Goal: Task Accomplishment & Management: Complete application form

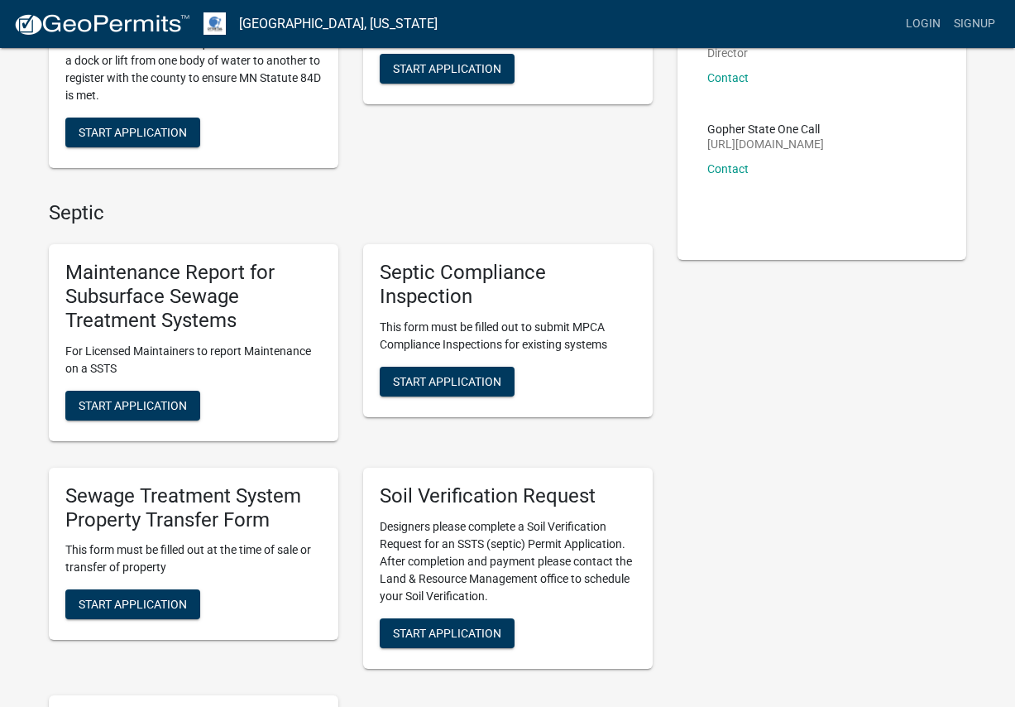
scroll to position [331, 0]
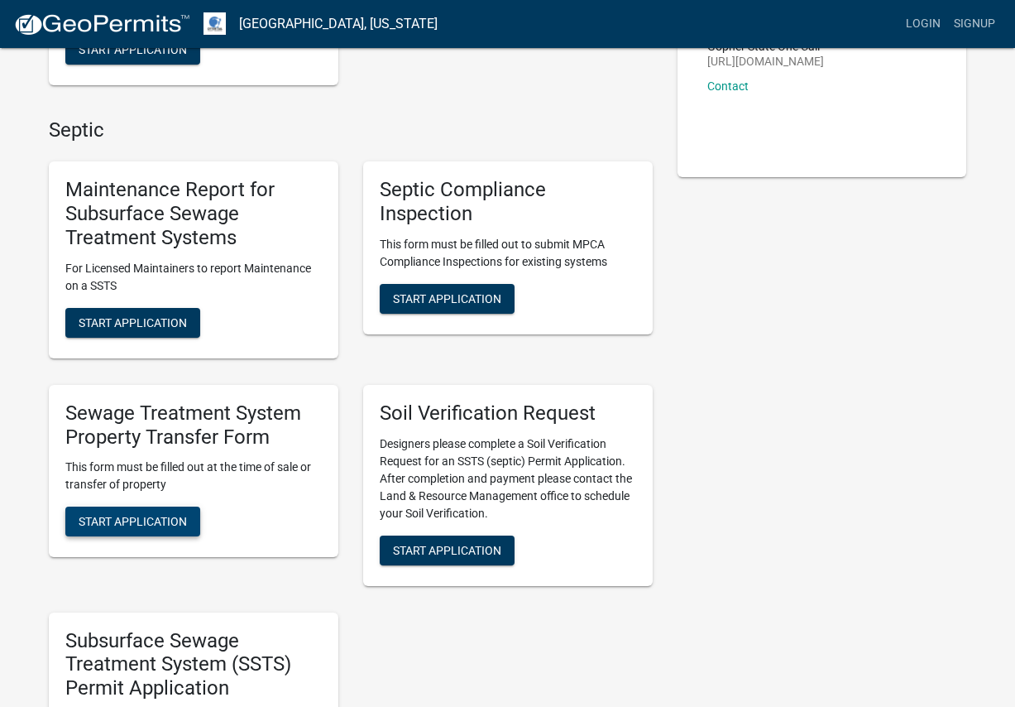
click at [108, 518] on span "Start Application" at bounding box center [133, 521] width 108 height 13
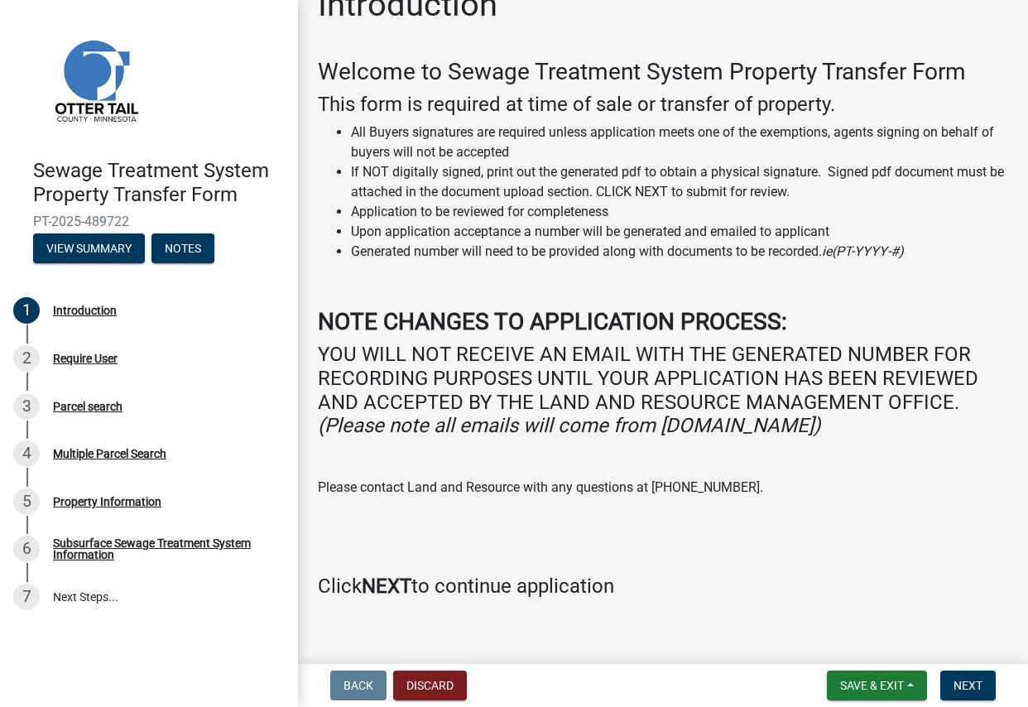
scroll to position [54, 0]
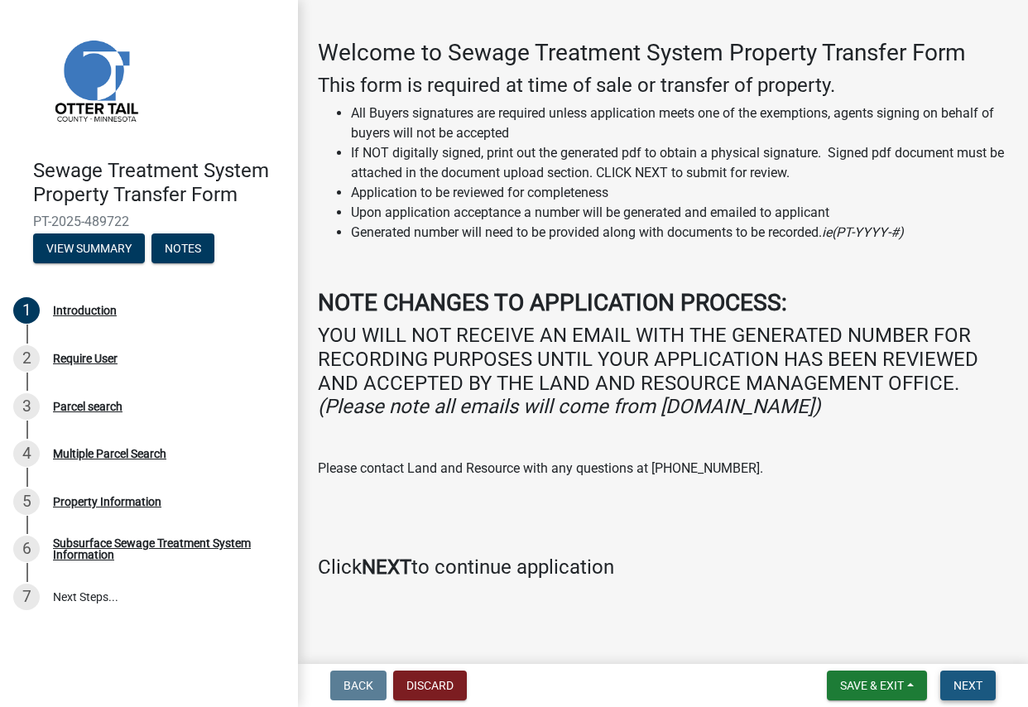
click at [962, 674] on button "Next" at bounding box center [967, 685] width 55 height 30
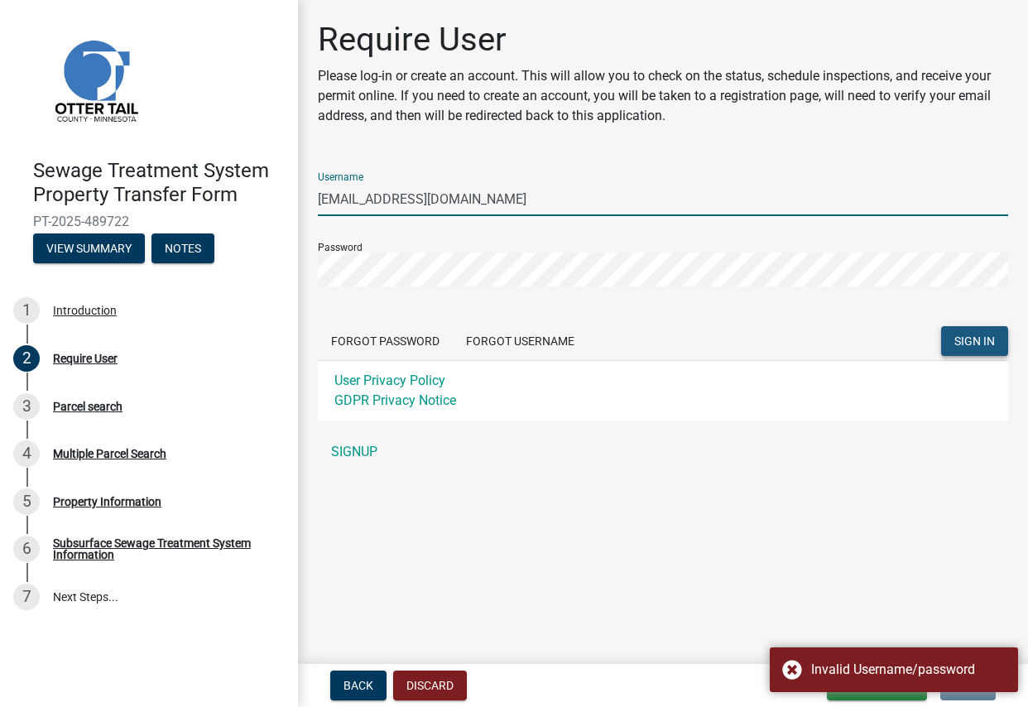
click at [960, 343] on span "SIGN IN" at bounding box center [974, 340] width 41 height 13
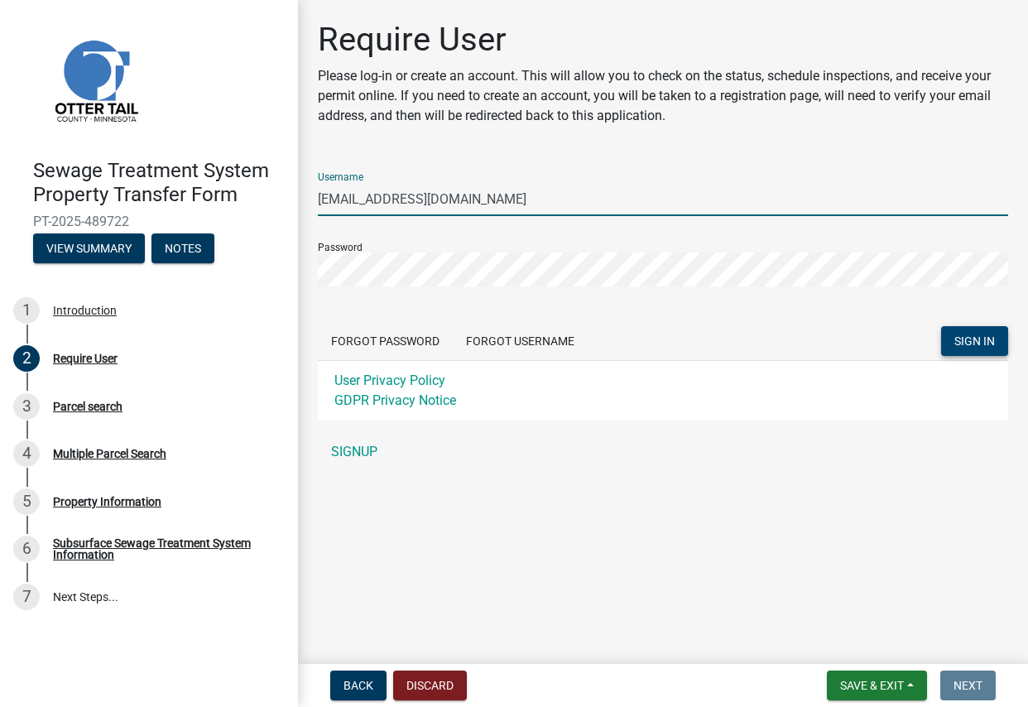
drag, startPoint x: 440, startPoint y: 200, endPoint x: 209, endPoint y: 205, distance: 231.0
click at [209, 205] on div "Sewage Treatment System Property Transfer Form PT-2025-489722 View Summary Note…" at bounding box center [514, 353] width 1028 height 707
type input "drkrassin"
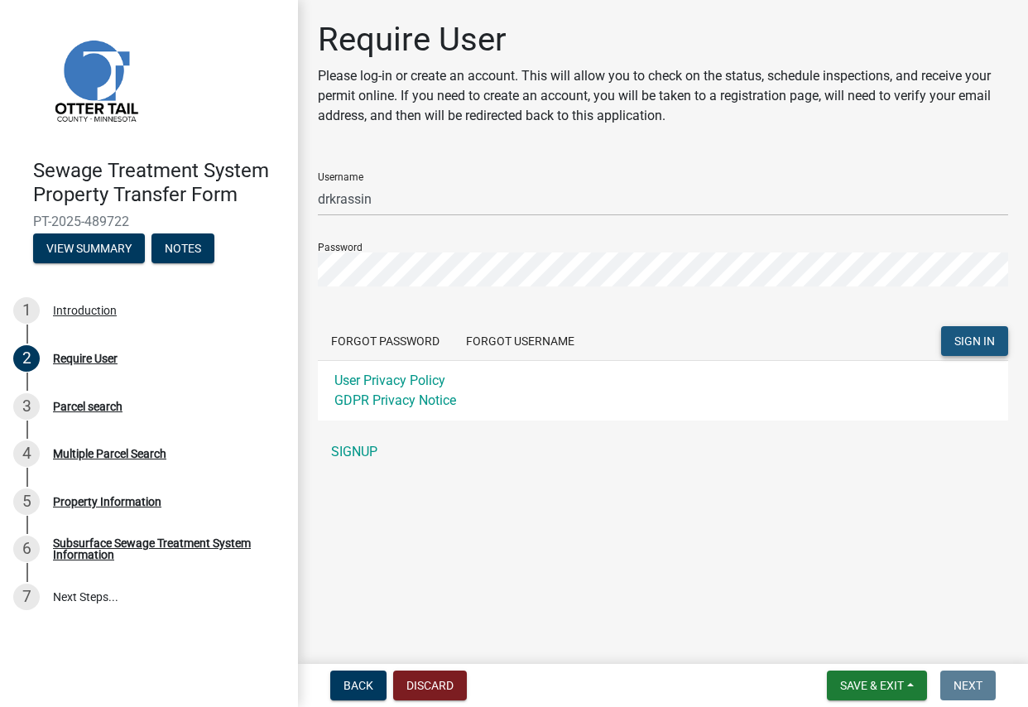
click at [962, 340] on span "SIGN IN" at bounding box center [974, 340] width 41 height 13
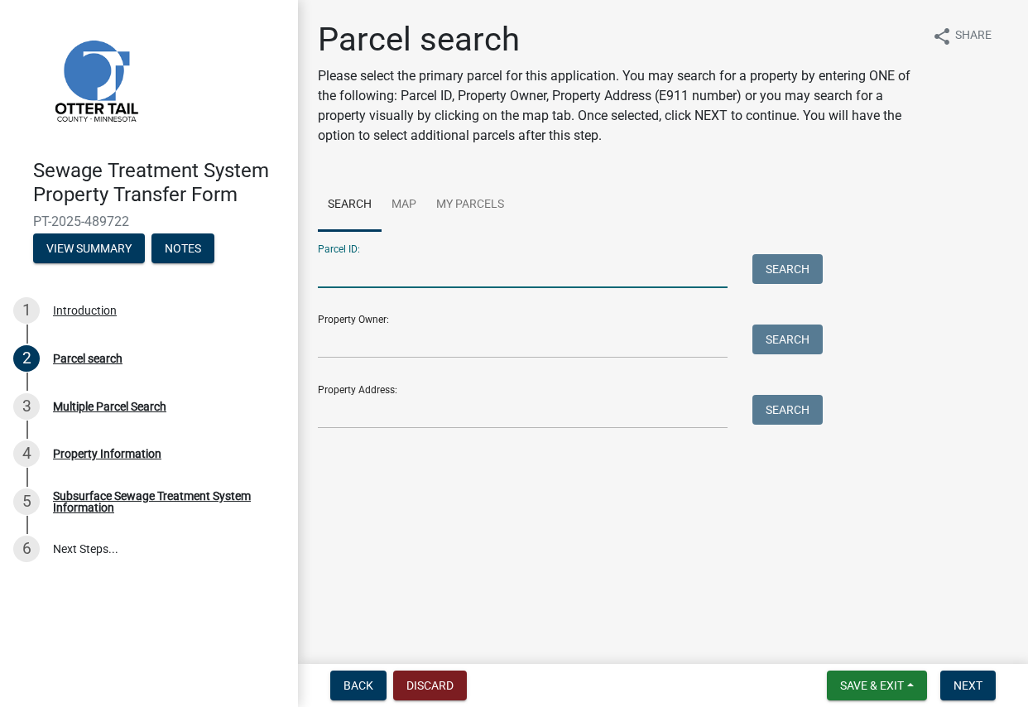
click at [352, 277] on input "Parcel ID:" at bounding box center [523, 271] width 410 height 34
type input "80000990039000"
click at [348, 360] on form "Parcel ID: 80000990039000 Search Property Owner: Search Property Address: Search" at bounding box center [566, 330] width 497 height 198
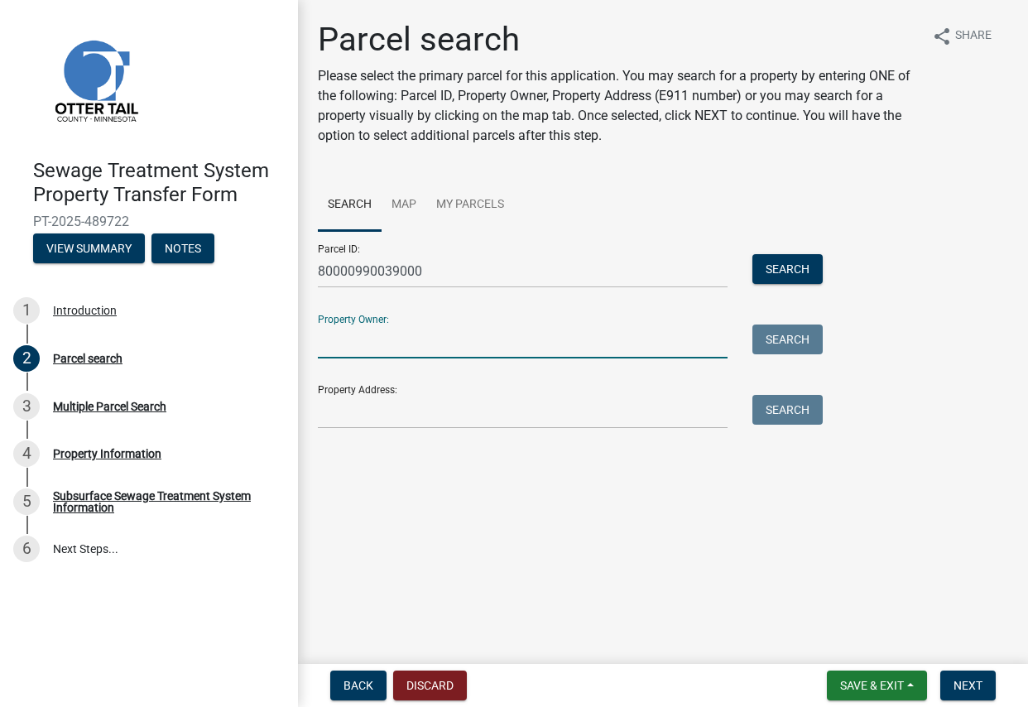
click at [362, 350] on input "Property Owner:" at bounding box center [523, 341] width 410 height 34
click at [785, 270] on button "Search" at bounding box center [787, 269] width 70 height 30
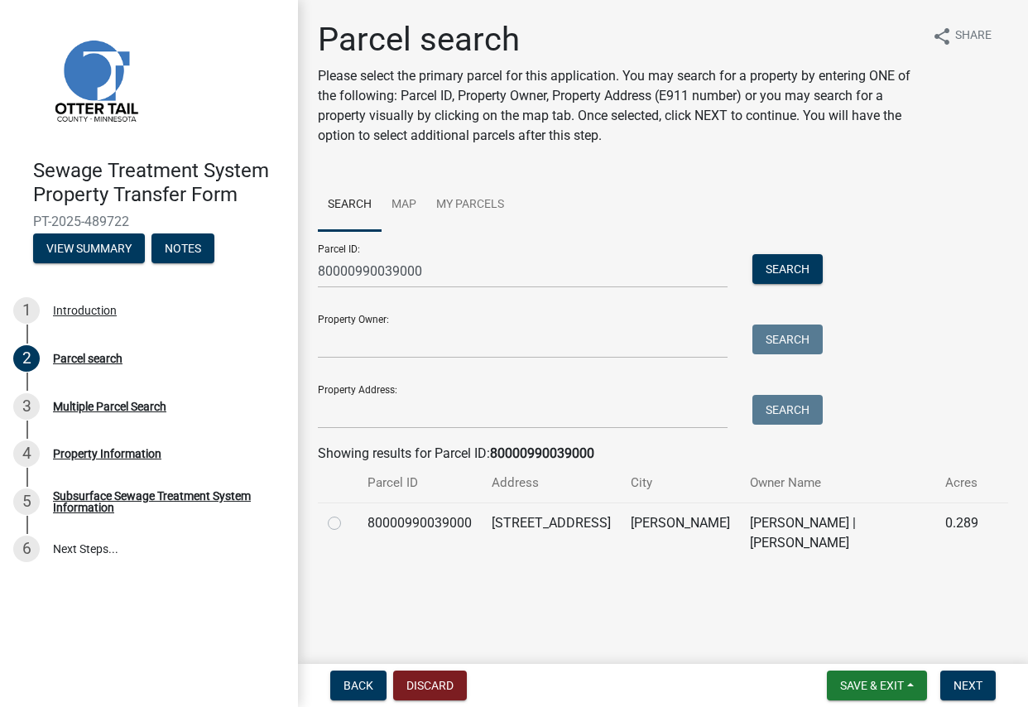
click at [348, 513] on label at bounding box center [348, 513] width 0 height 0
click at [348, 524] on input "radio" at bounding box center [353, 518] width 11 height 11
radio input "true"
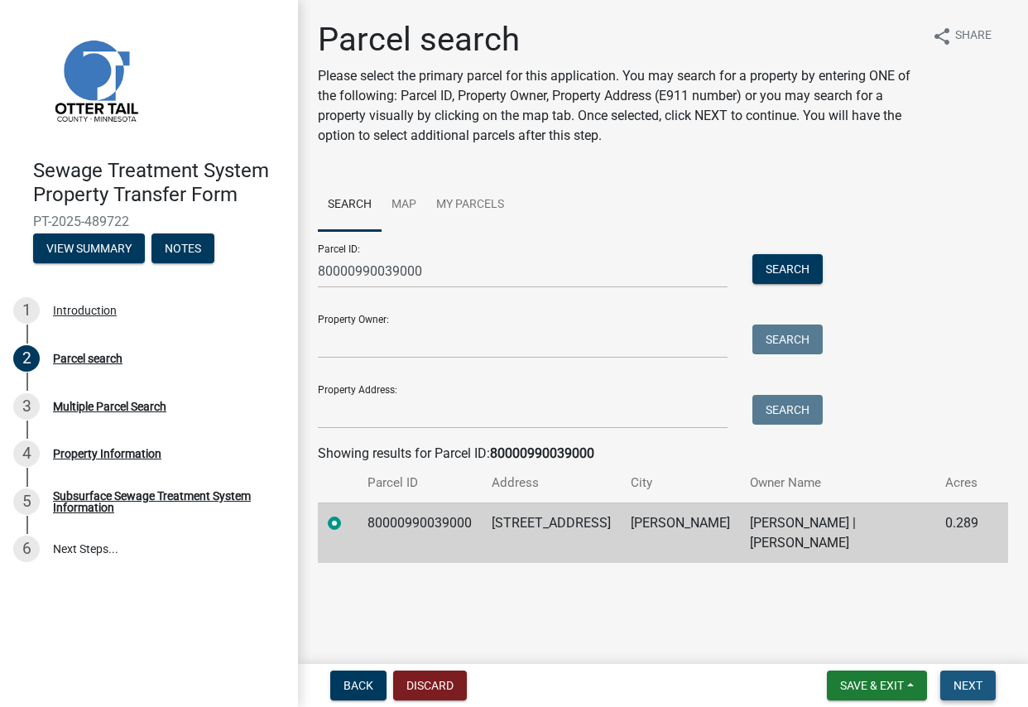
click at [967, 686] on span "Next" at bounding box center [967, 685] width 29 height 13
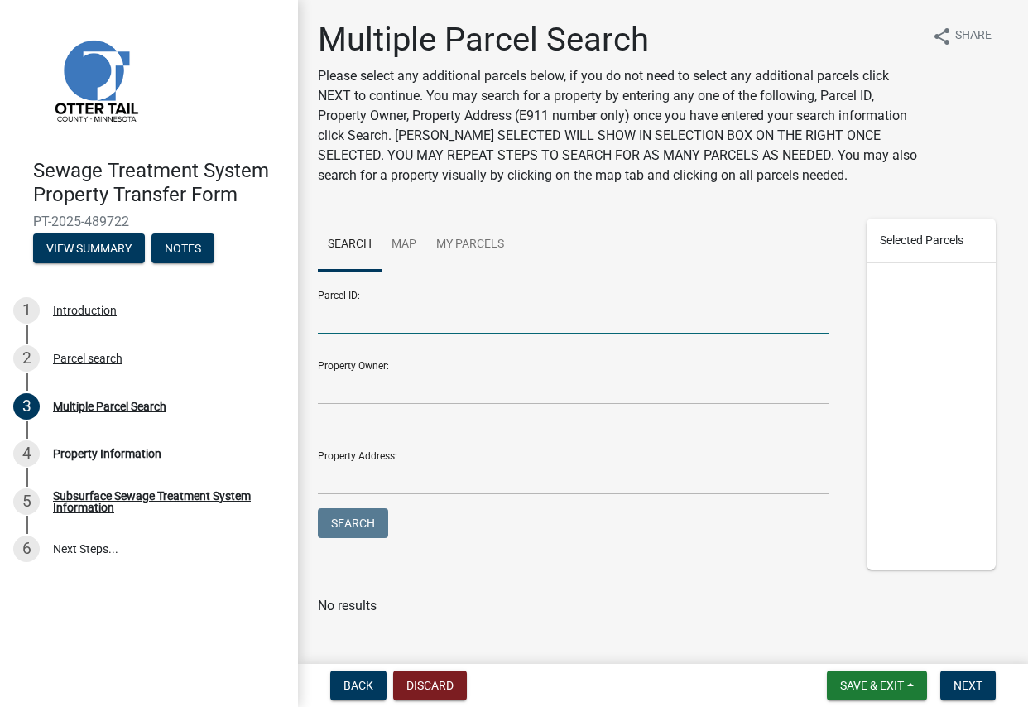
click at [357, 324] on input "Parcel ID:" at bounding box center [573, 317] width 511 height 34
type input "80000990039000"
click at [348, 525] on button "Search" at bounding box center [353, 523] width 70 height 30
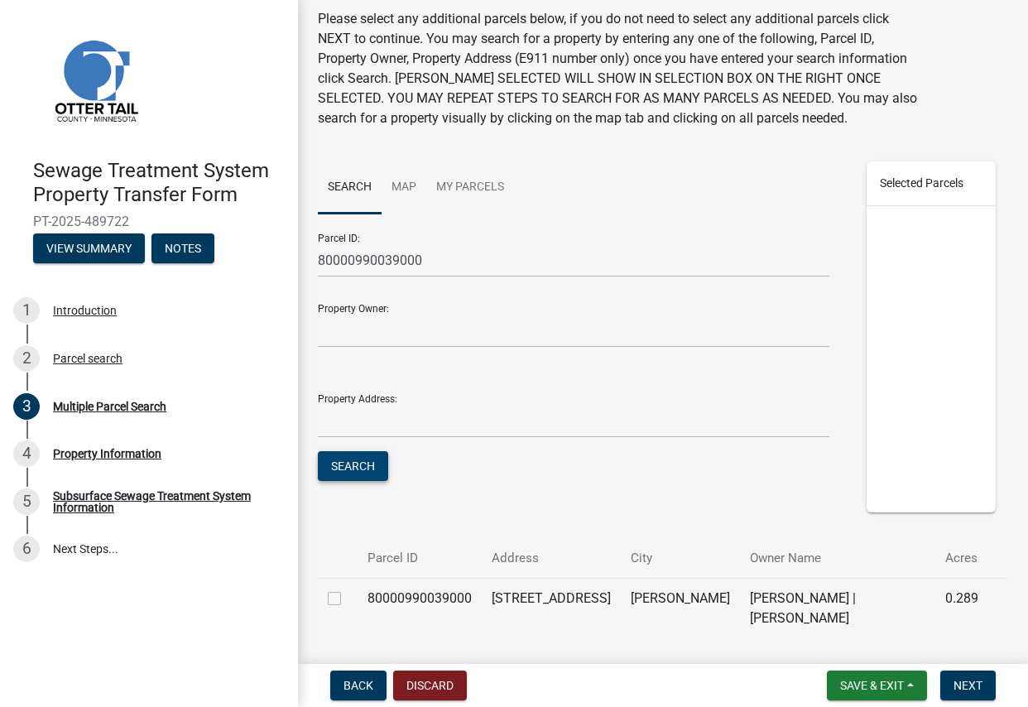
scroll to position [116, 0]
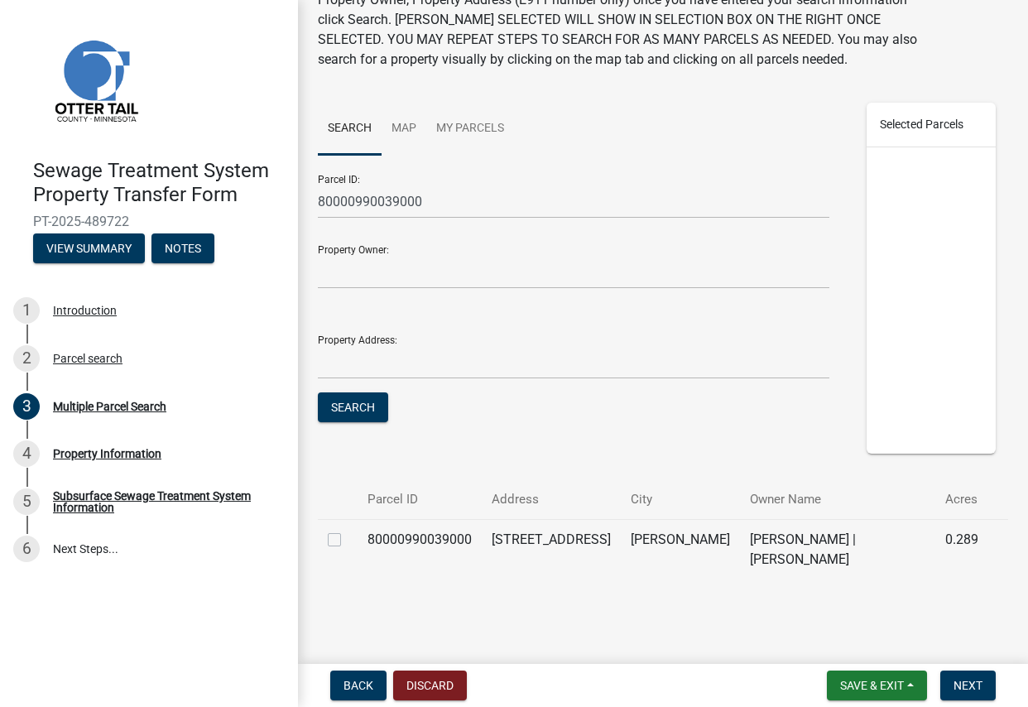
click at [348, 530] on label at bounding box center [348, 530] width 0 height 0
click at [348, 540] on input "checkbox" at bounding box center [353, 535] width 11 height 11
click at [918, 175] on span "80000990039000" at bounding box center [925, 189] width 64 height 39
click at [348, 530] on label at bounding box center [348, 530] width 0 height 0
click at [348, 540] on input "checkbox" at bounding box center [353, 535] width 11 height 11
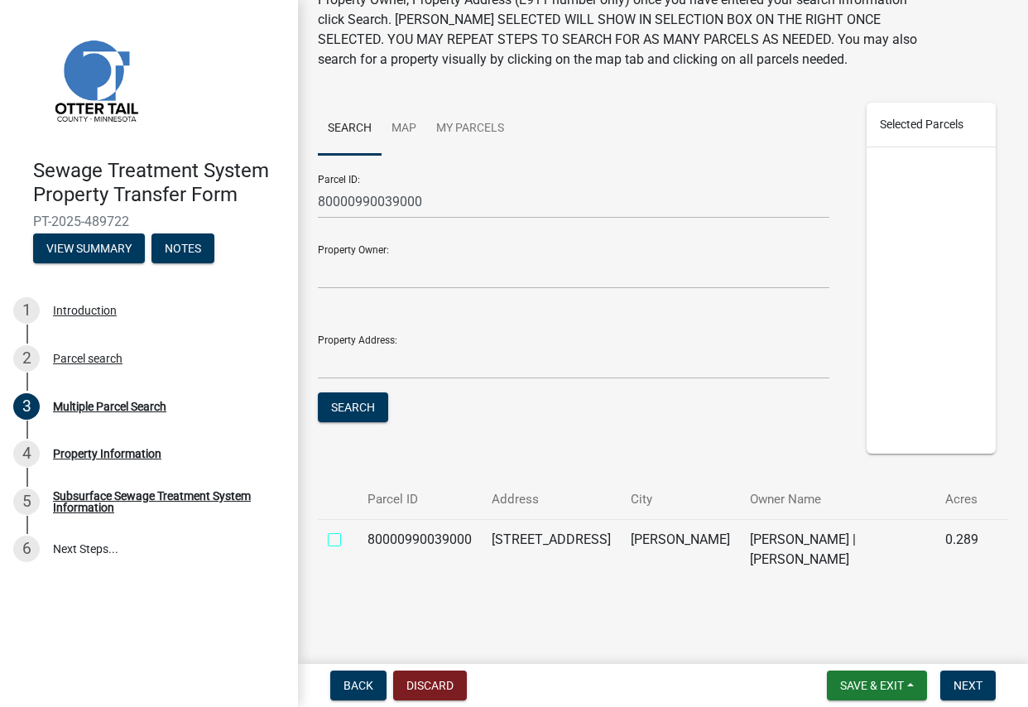
checkbox input "true"
click at [962, 685] on span "Next" at bounding box center [967, 685] width 29 height 13
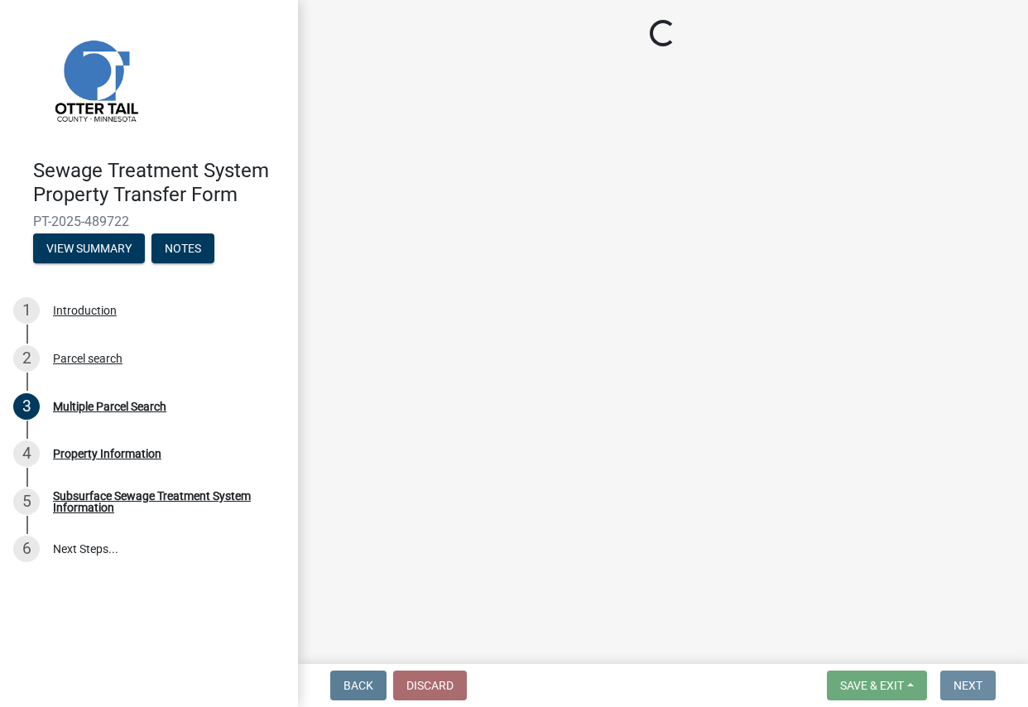
scroll to position [0, 0]
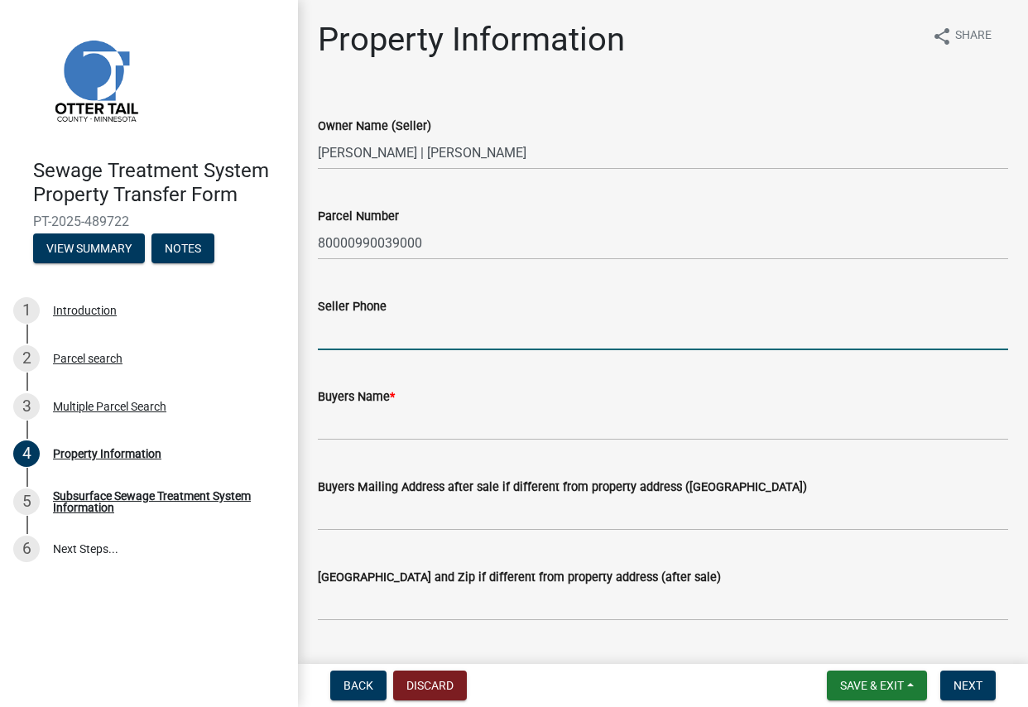
click at [331, 347] on input "Seller Phone" at bounding box center [663, 333] width 690 height 34
type input "7016406949"
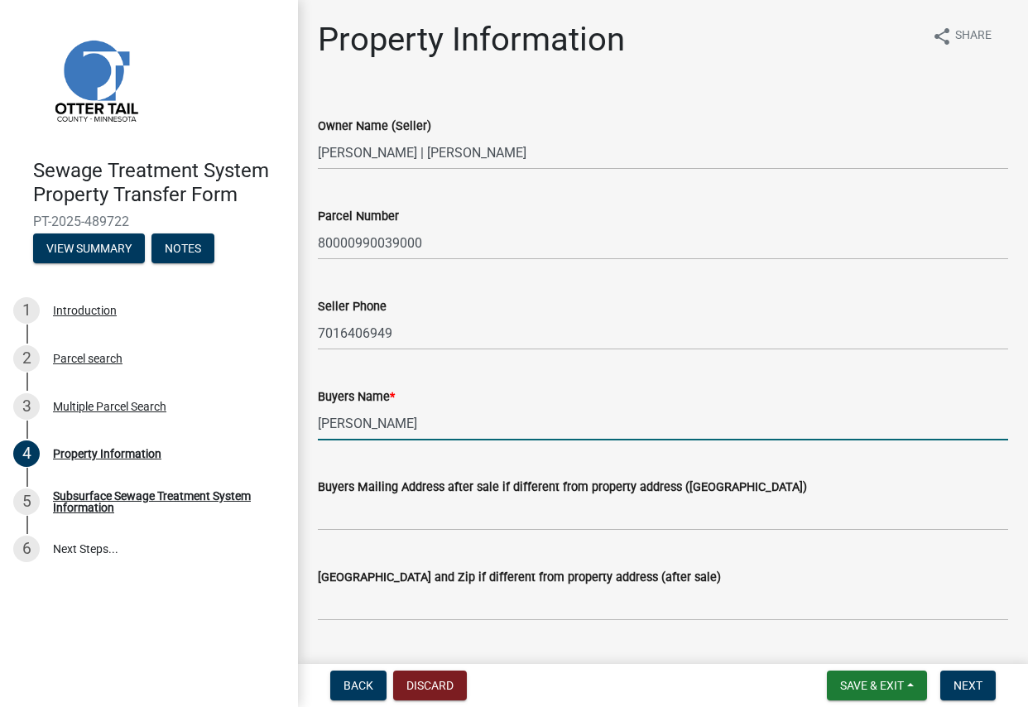
type input "[PERSON_NAME]"
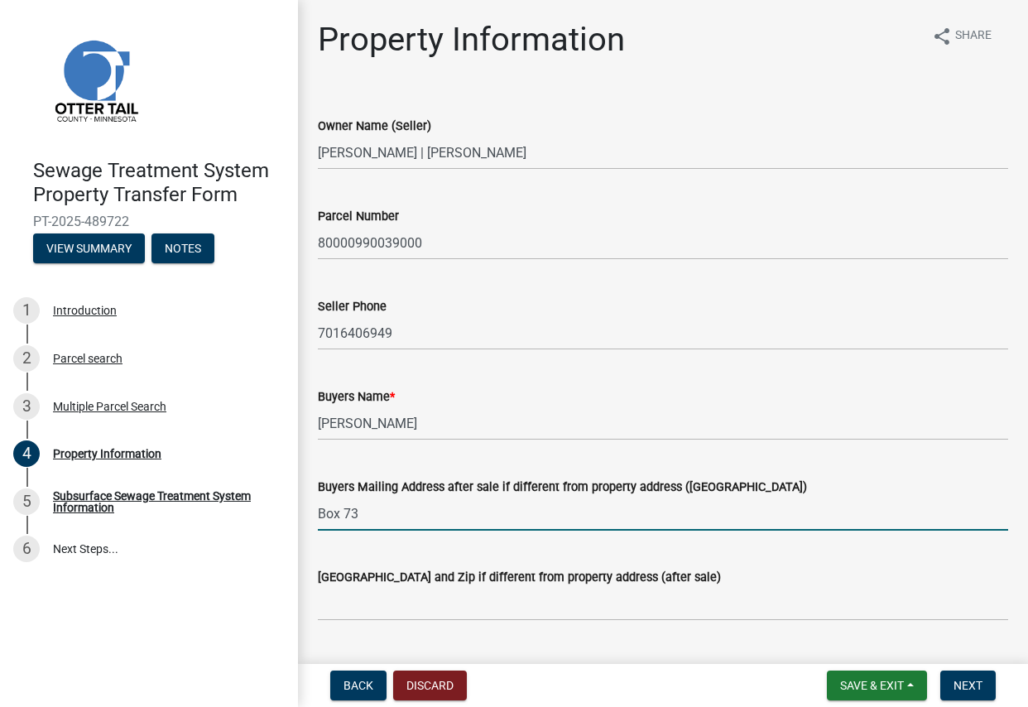
type input "Box 73"
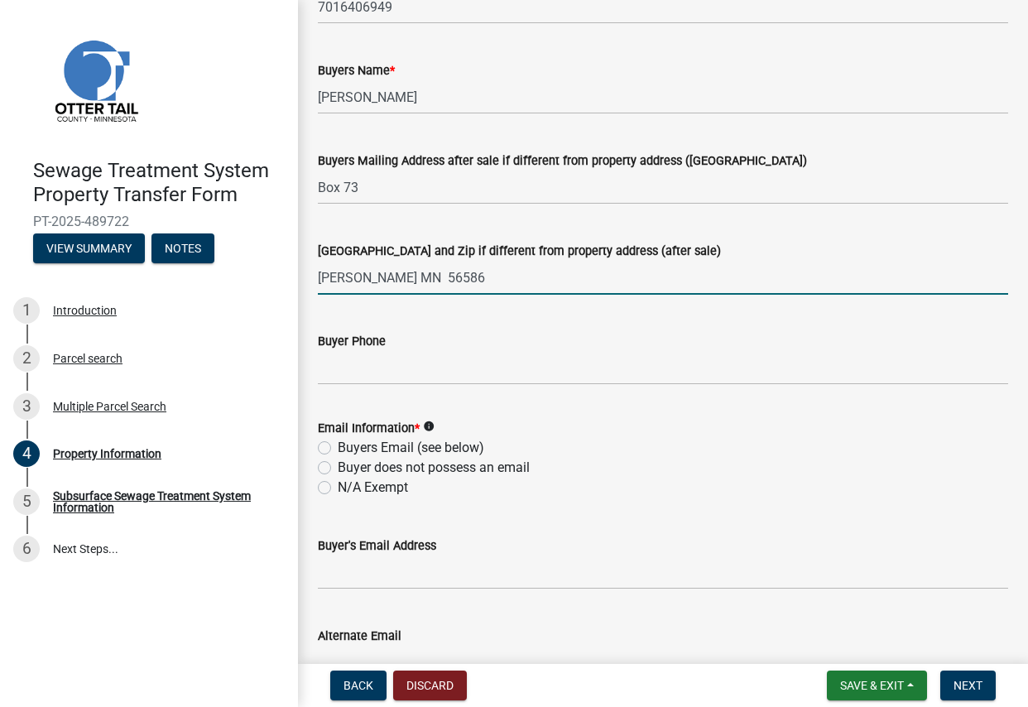
scroll to position [331, 0]
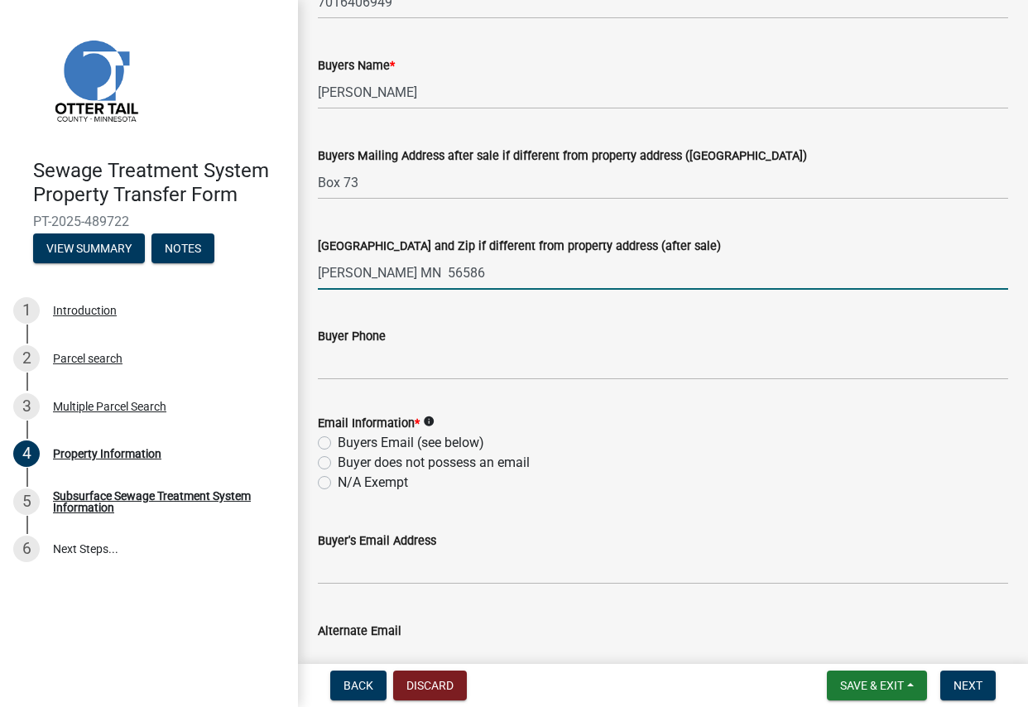
type input "[PERSON_NAME] MN 56586"
click at [339, 370] on input "Buyer Phone" at bounding box center [663, 363] width 690 height 34
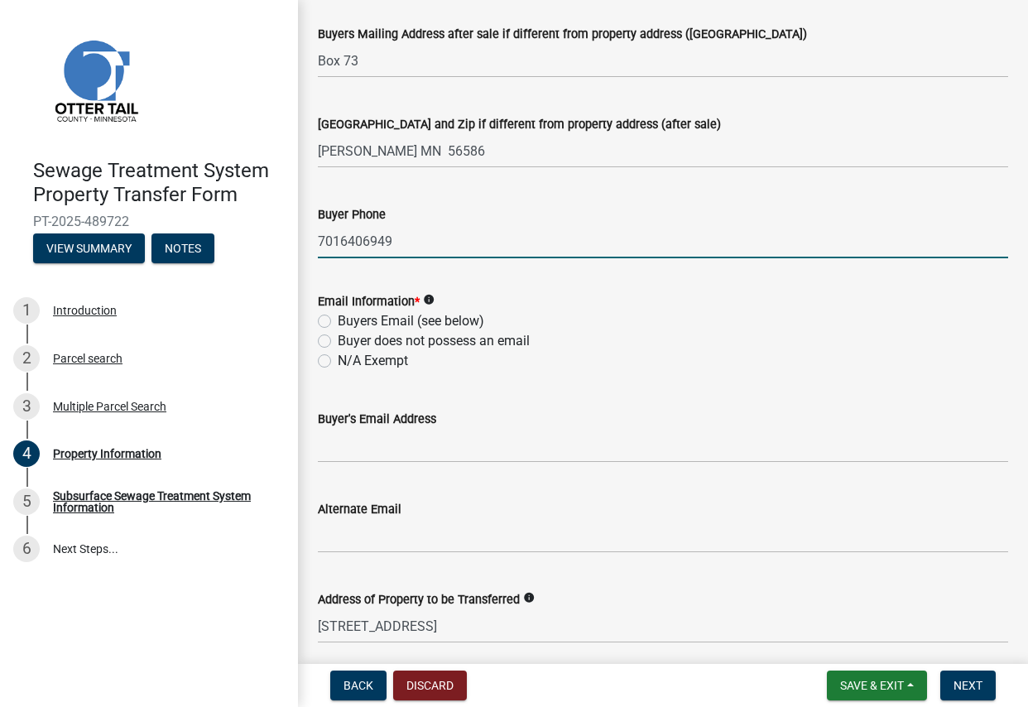
scroll to position [497, 0]
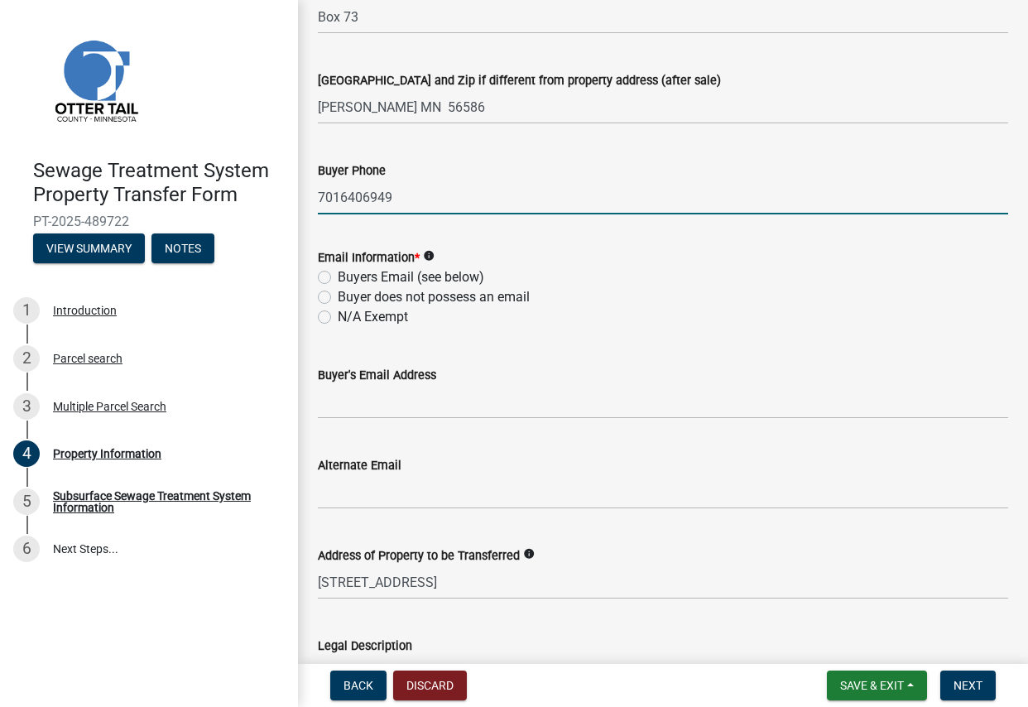
type input "7016406949"
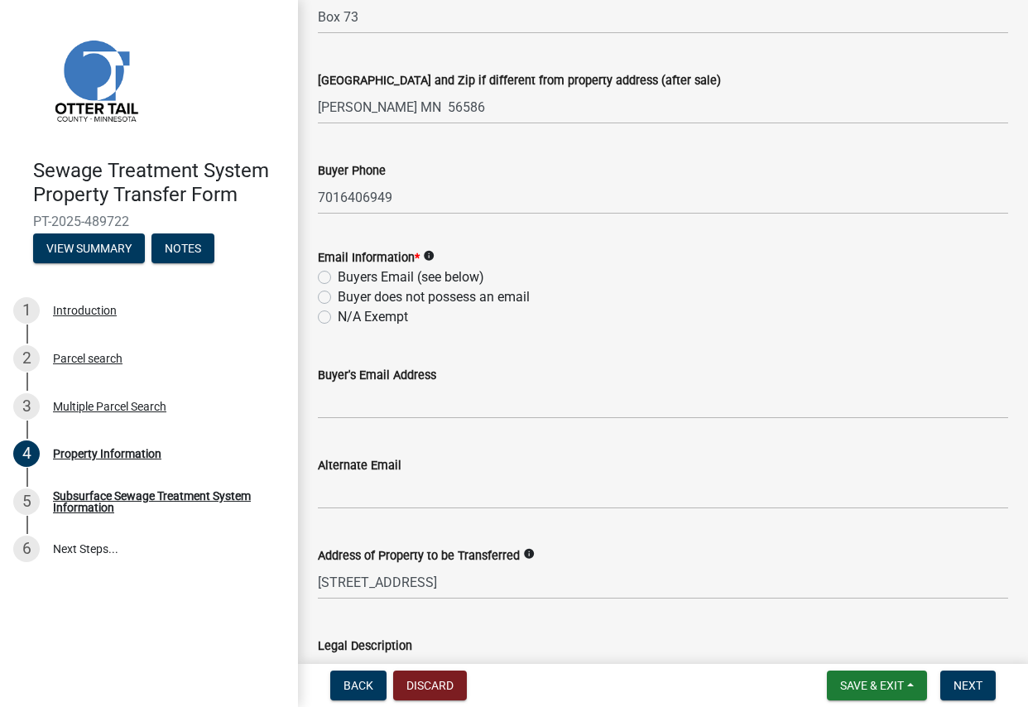
click at [338, 281] on label "Buyers Email (see below)" at bounding box center [411, 277] width 146 height 20
click at [338, 278] on input "Buyers Email (see below)" at bounding box center [343, 272] width 11 height 11
radio input "true"
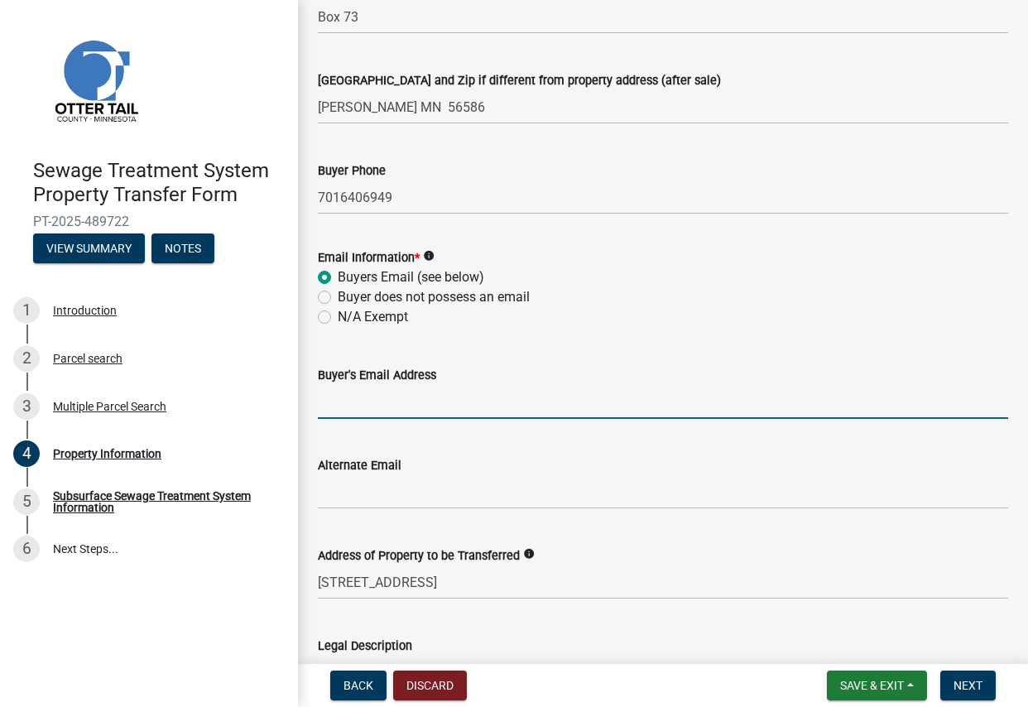
click at [349, 406] on input "Buyer's Email Address" at bounding box center [663, 402] width 690 height 34
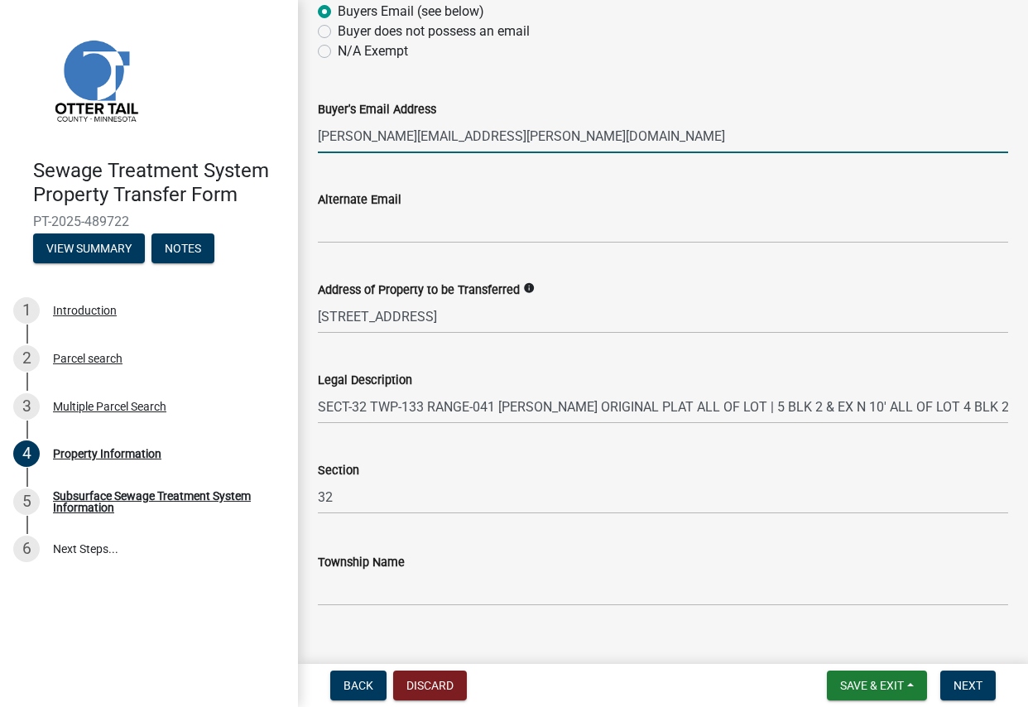
scroll to position [789, 0]
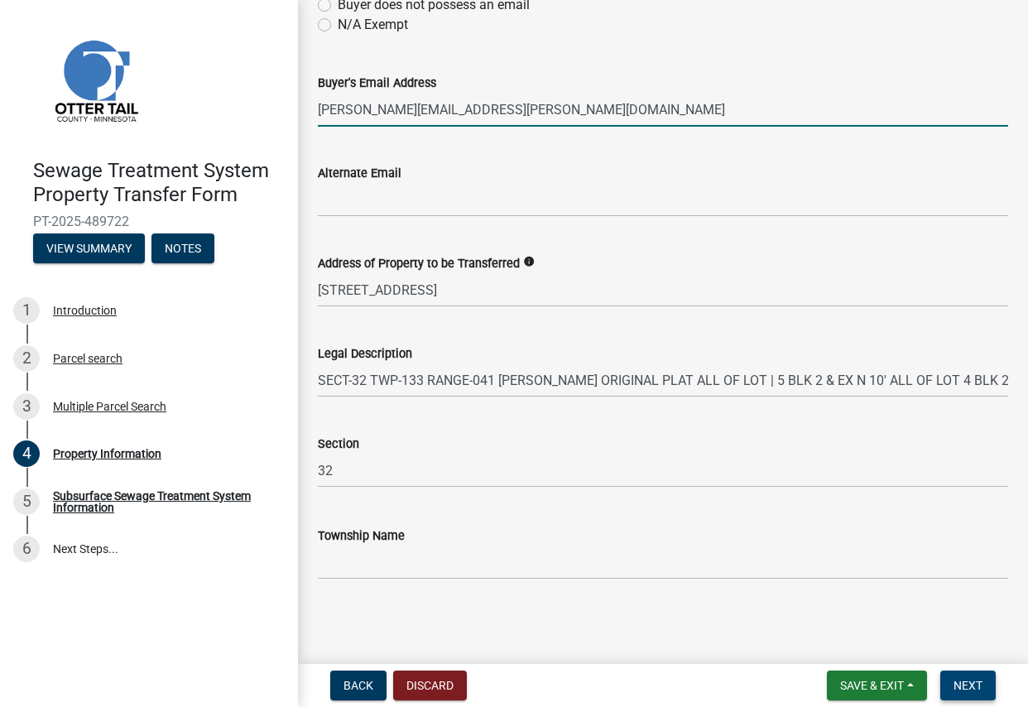
type input "[PERSON_NAME][EMAIL_ADDRESS][PERSON_NAME][DOMAIN_NAME]"
click at [967, 682] on span "Next" at bounding box center [967, 685] width 29 height 13
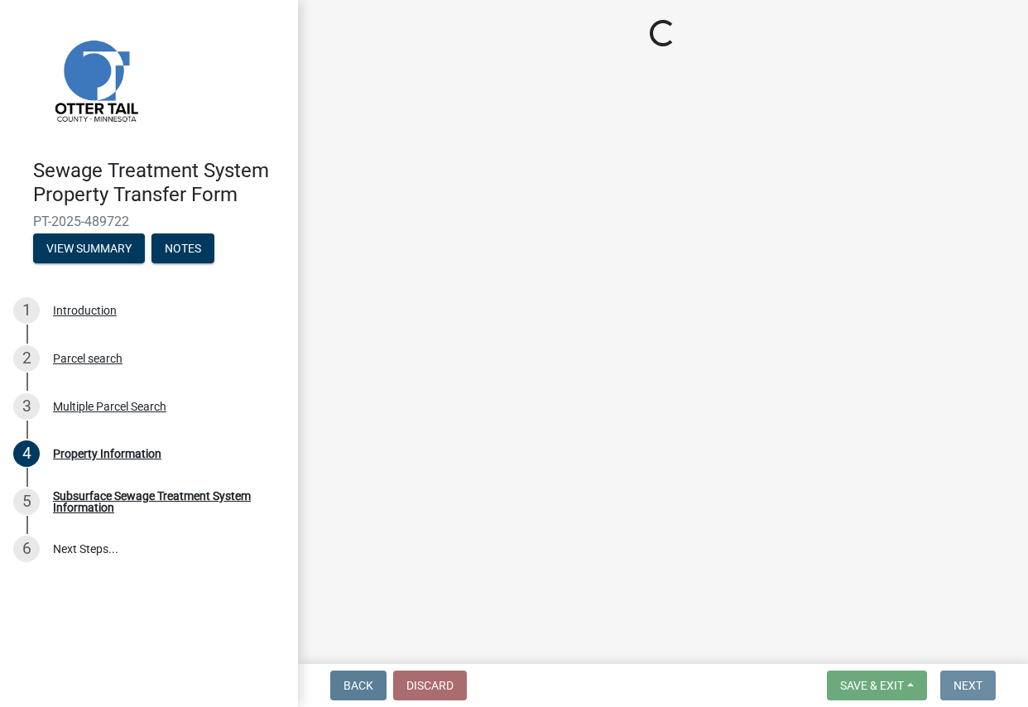
scroll to position [0, 0]
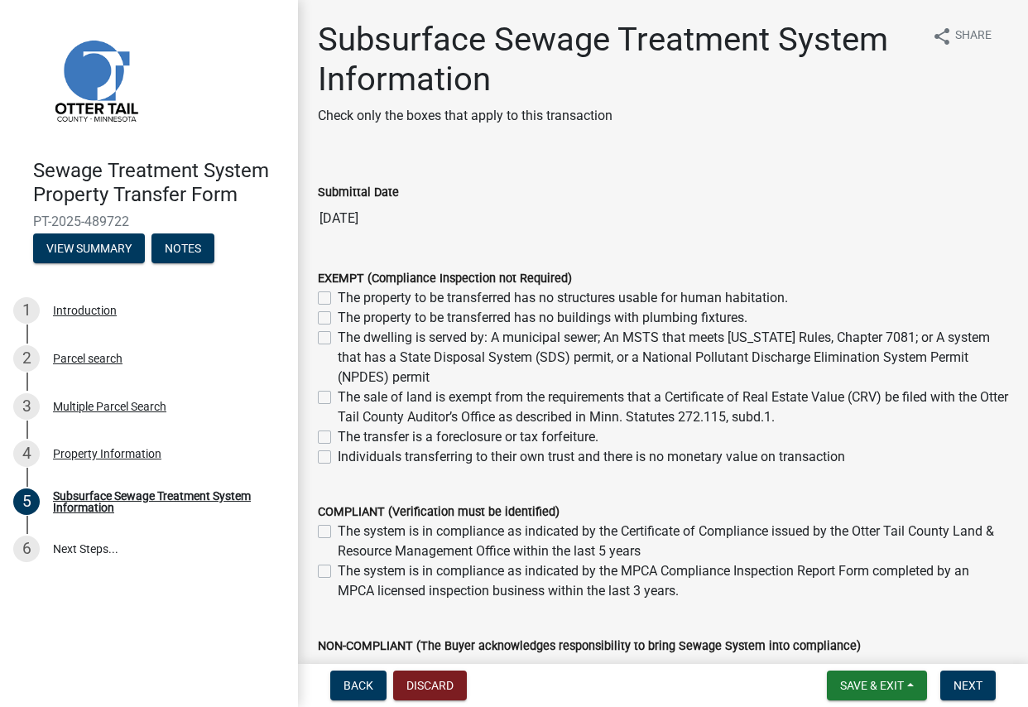
click at [338, 338] on label "The dwelling is served by: A municipal sewer; An MSTS that meets [US_STATE] Rul…" at bounding box center [673, 358] width 670 height 60
click at [338, 338] on input "The dwelling is served by: A municipal sewer; An MSTS that meets [US_STATE] Rul…" at bounding box center [343, 333] width 11 height 11
checkbox input "true"
checkbox input "false"
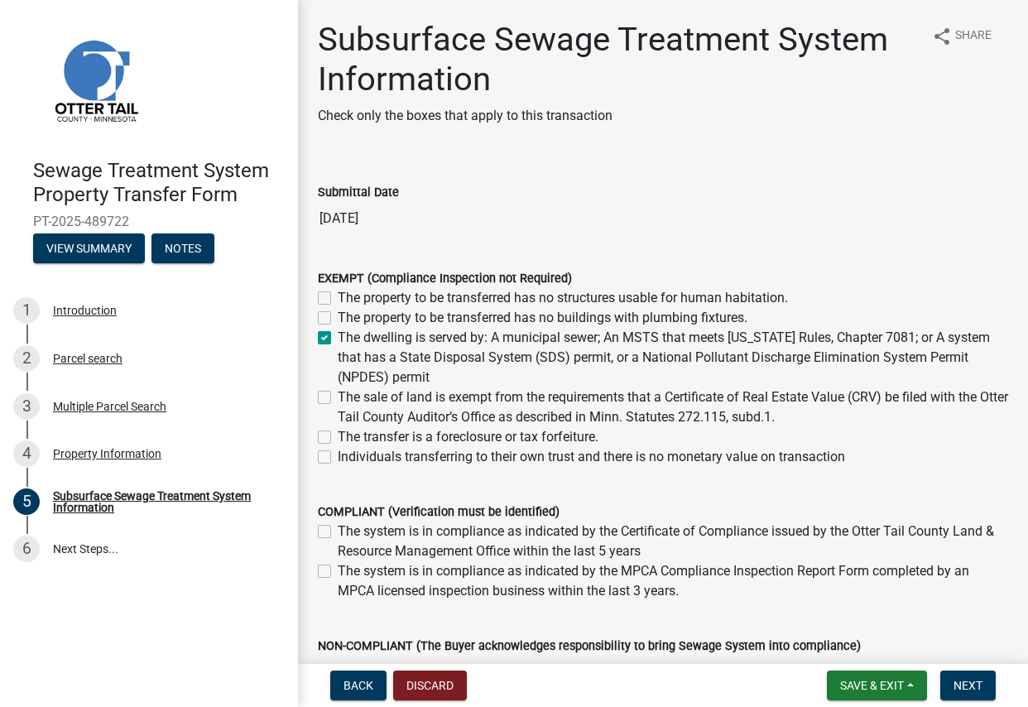
checkbox input "true"
checkbox input "false"
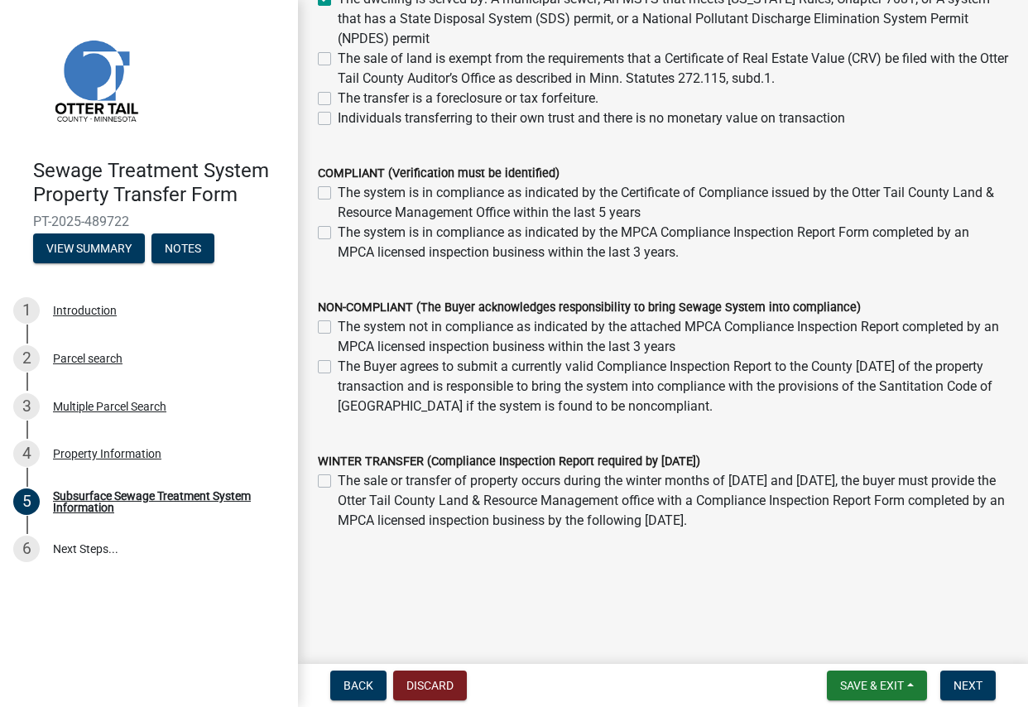
scroll to position [344, 0]
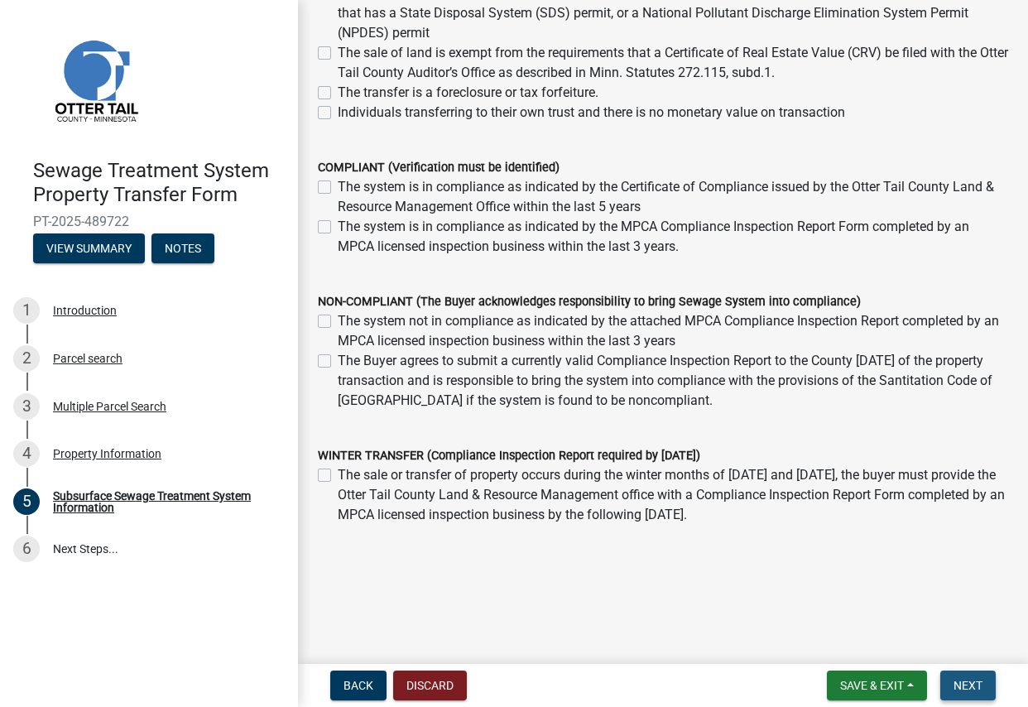
click at [960, 689] on span "Next" at bounding box center [967, 685] width 29 height 13
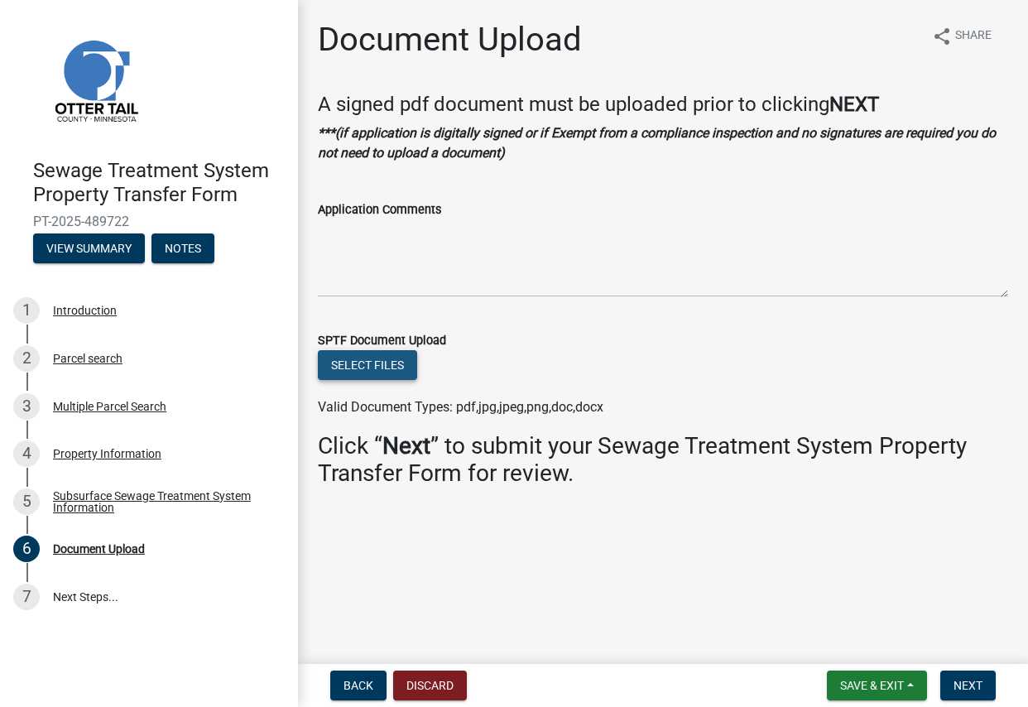
click at [359, 362] on button "Select files" at bounding box center [367, 365] width 99 height 30
click at [962, 686] on span "Next" at bounding box center [967, 685] width 29 height 13
